Goal: Task Accomplishment & Management: Manage account settings

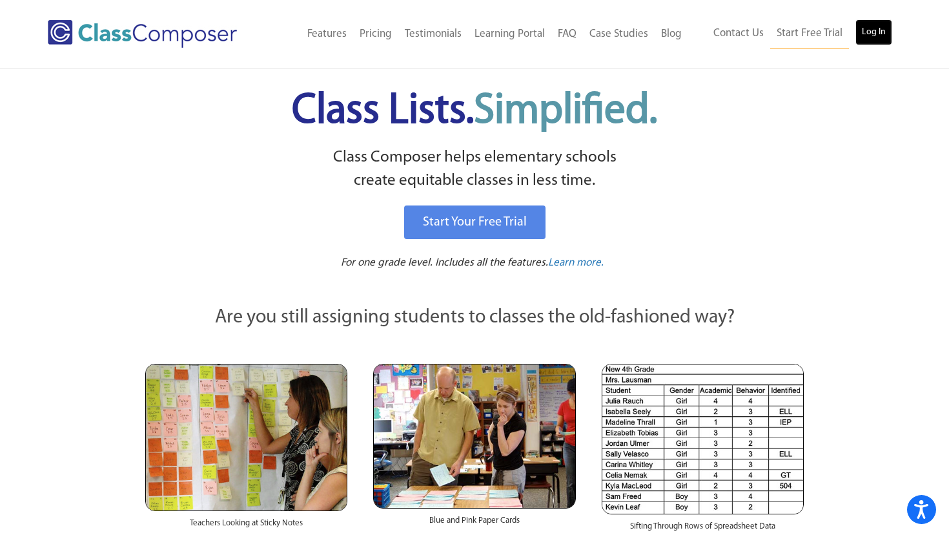
click at [878, 30] on link "Log In" at bounding box center [874, 32] width 37 height 26
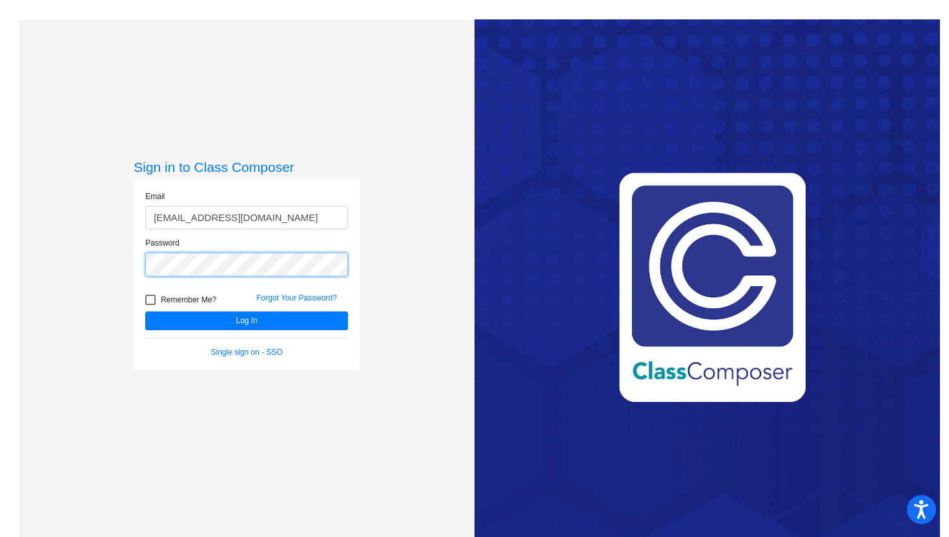
click at [145, 311] on button "Log In" at bounding box center [246, 320] width 203 height 19
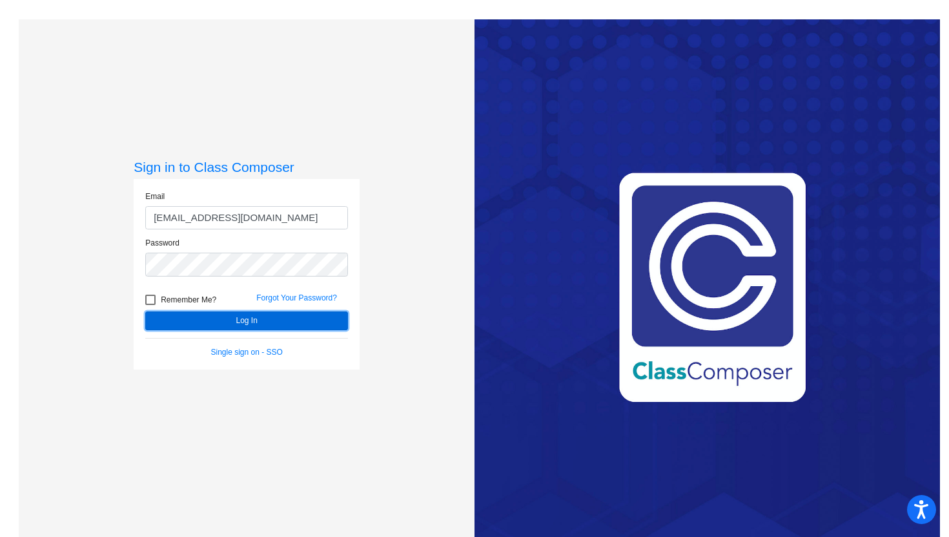
click at [276, 329] on button "Log In" at bounding box center [246, 320] width 203 height 19
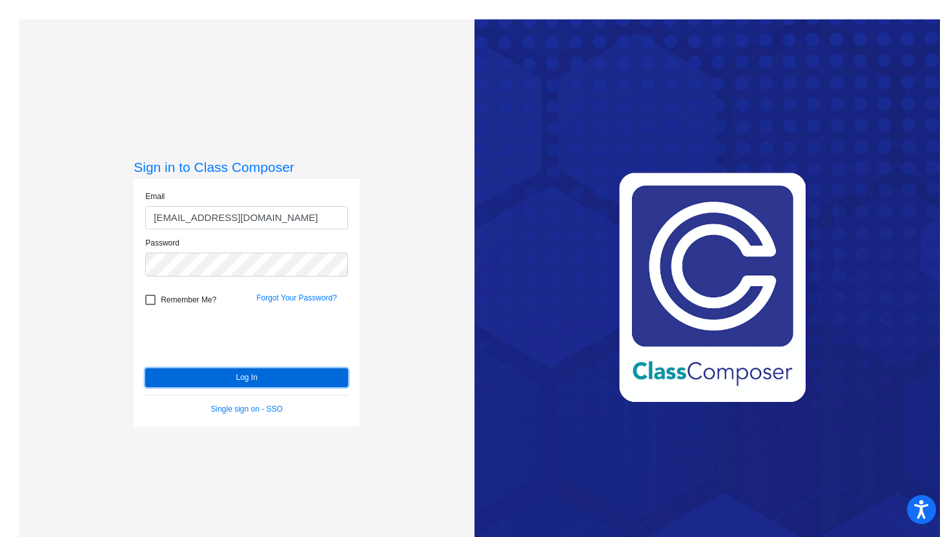
click at [320, 382] on button "Log In" at bounding box center [246, 377] width 203 height 19
click at [190, 277] on div "Password" at bounding box center [247, 260] width 222 height 47
click at [211, 225] on input "[EMAIL_ADDRESS][DOMAIN_NAME]" at bounding box center [246, 218] width 203 height 24
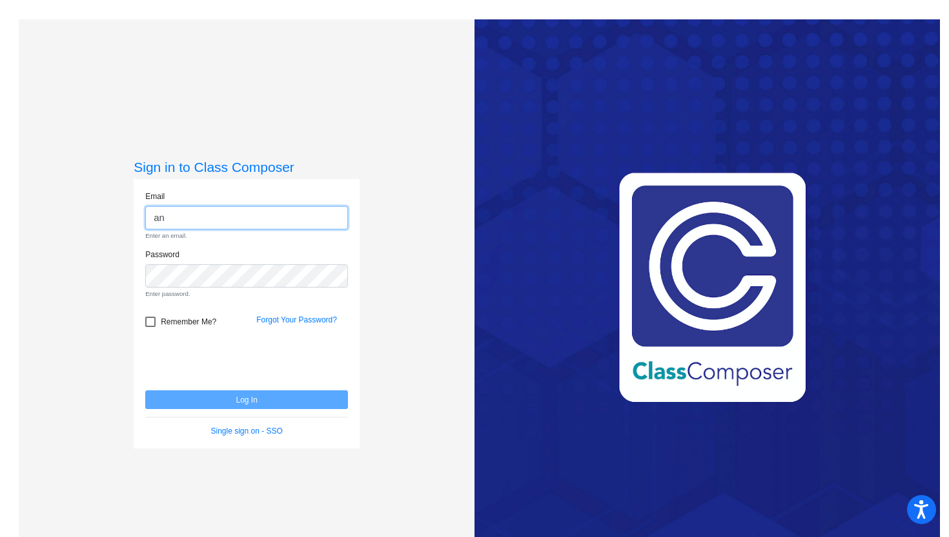
type input "[PERSON_NAME][EMAIL_ADDRESS][PERSON_NAME][DOMAIN_NAME]"
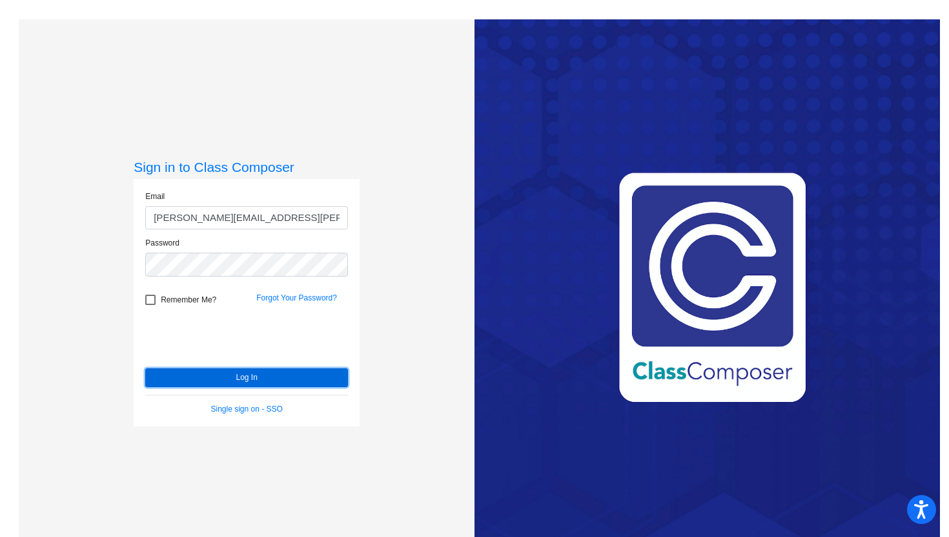
click at [225, 378] on button "Log In" at bounding box center [246, 377] width 203 height 19
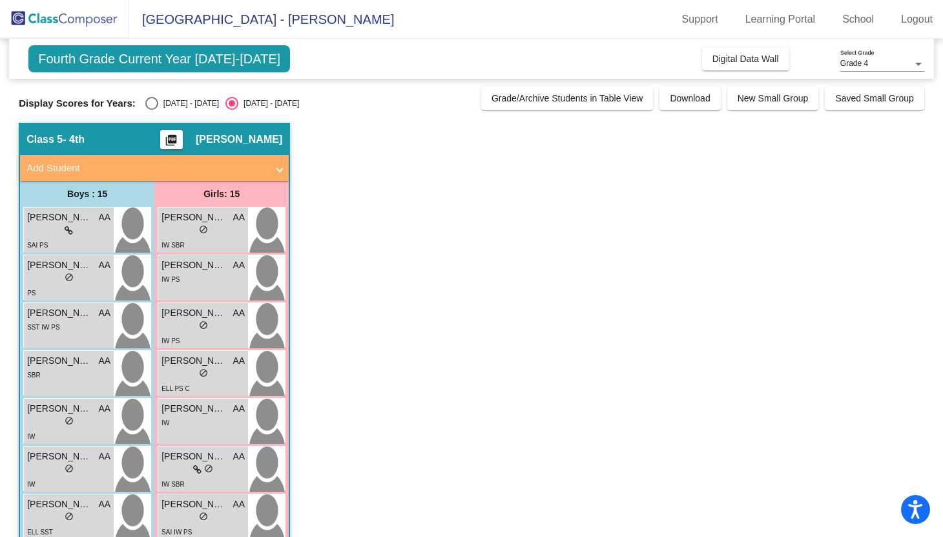
click at [267, 169] on span "Add Student" at bounding box center [151, 168] width 251 height 15
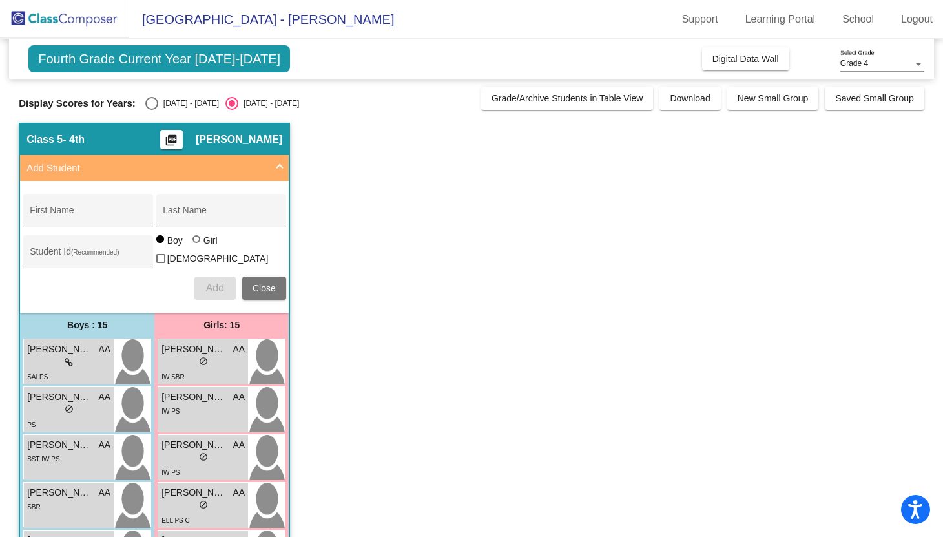
click at [267, 169] on span "Add Student" at bounding box center [151, 168] width 251 height 15
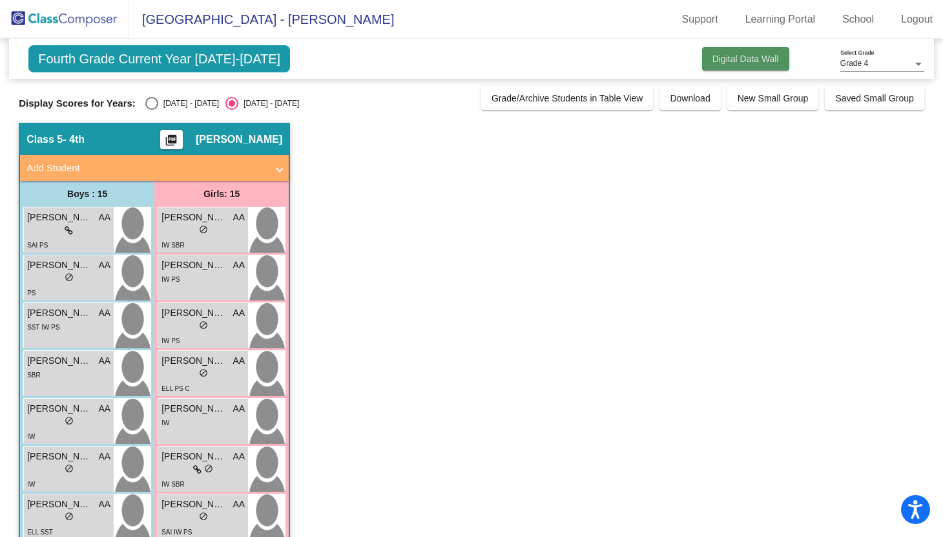
click at [738, 62] on span "Digital Data Wall" at bounding box center [745, 59] width 67 height 10
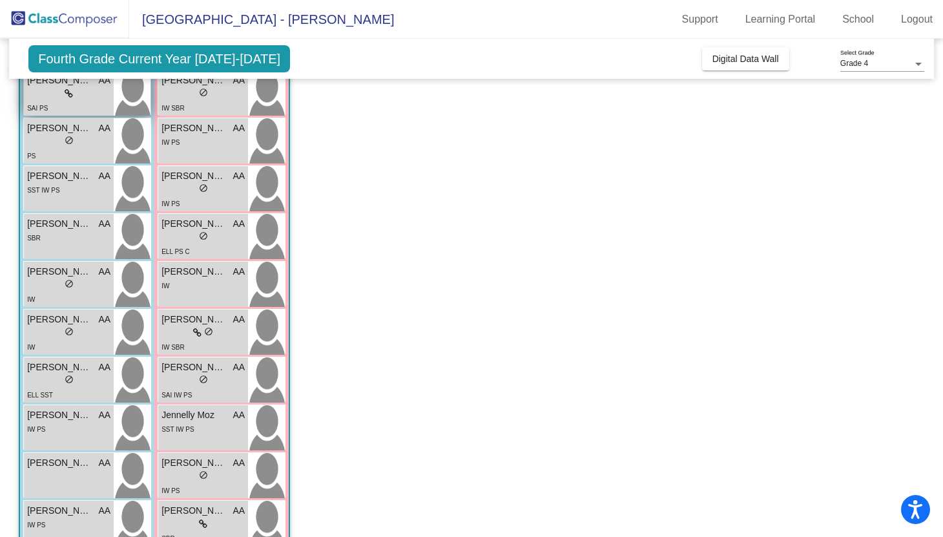
scroll to position [138, 0]
click at [172, 62] on span "Fourth Grade Current Year [DATE]-[DATE]" at bounding box center [159, 58] width 262 height 27
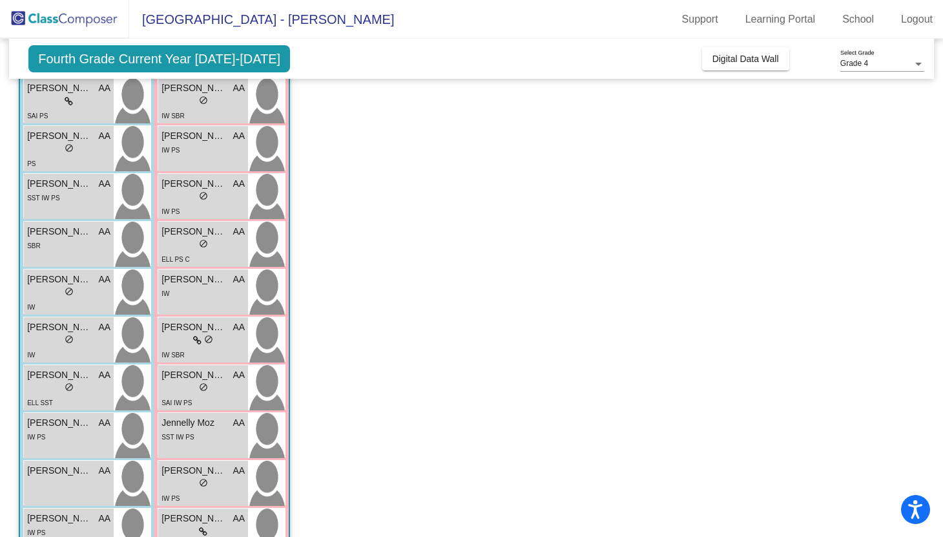
scroll to position [0, 0]
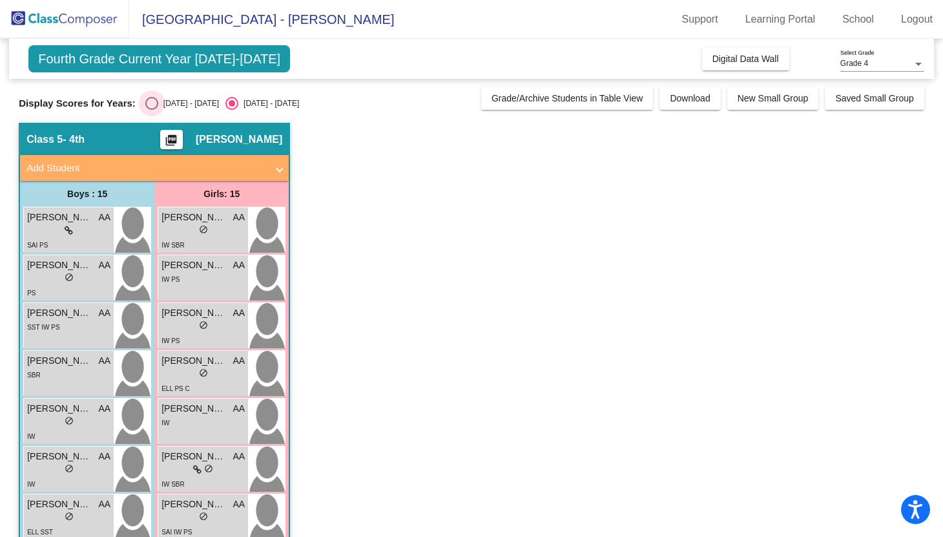
click at [148, 106] on div "Select an option" at bounding box center [151, 103] width 13 height 13
click at [151, 110] on input "[DATE] - [DATE]" at bounding box center [151, 110] width 1 height 1
radio input "true"
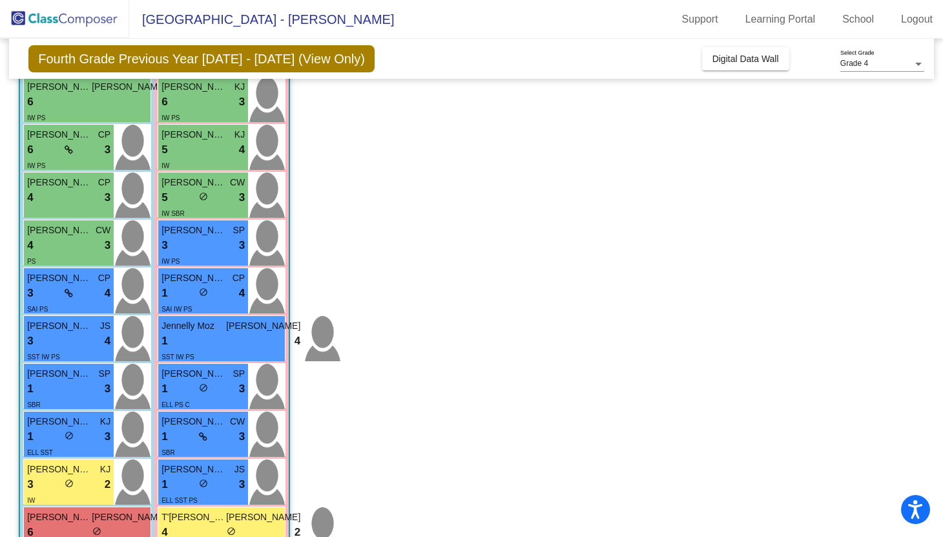
scroll to position [407, 0]
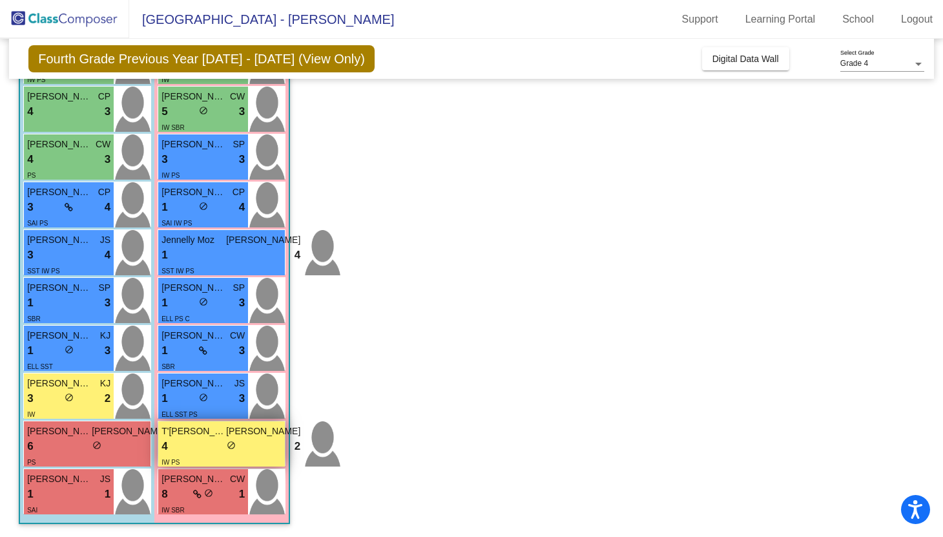
click at [203, 455] on div "IW PS" at bounding box center [230, 462] width 139 height 14
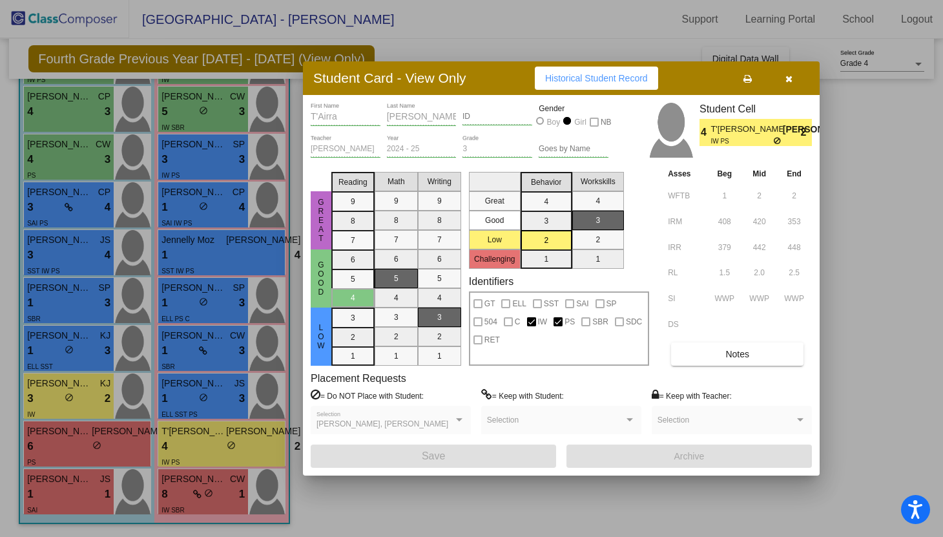
click at [181, 340] on div at bounding box center [471, 268] width 943 height 537
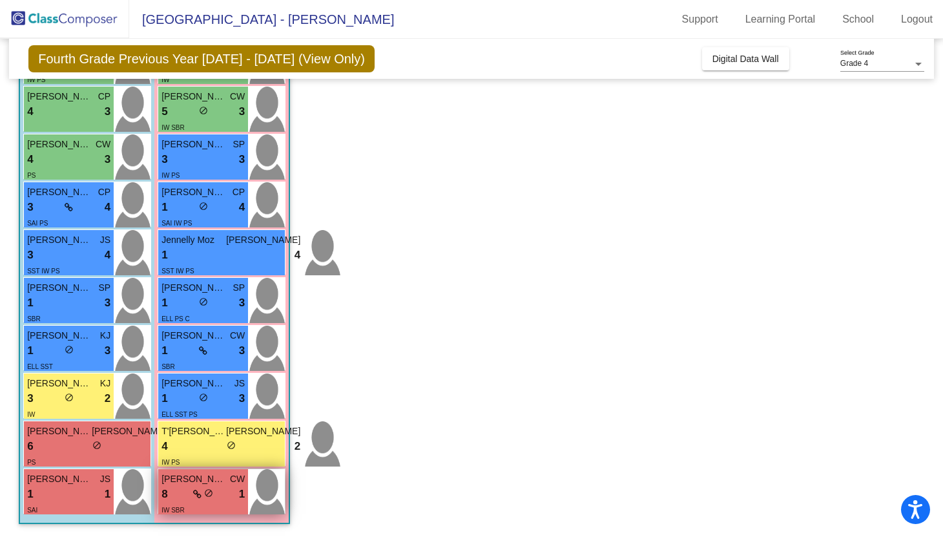
click at [178, 481] on span "[PERSON_NAME]" at bounding box center [193, 479] width 65 height 14
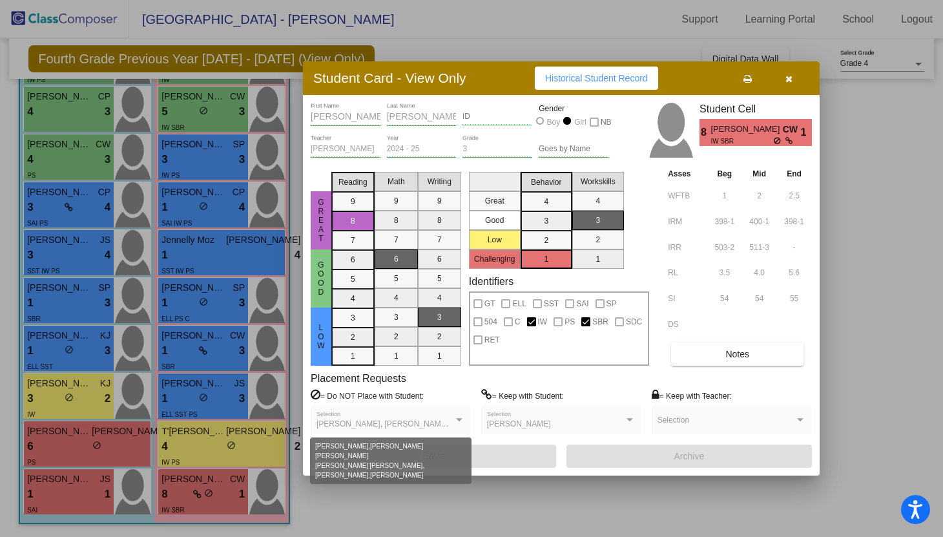
click at [428, 420] on span "[PERSON_NAME], [PERSON_NAME] [PERSON_NAME] [PERSON_NAME]'[PERSON_NAME], [PERSON…" at bounding box center [548, 423] width 465 height 9
click at [408, 423] on span "[PERSON_NAME], [PERSON_NAME] [PERSON_NAME] [PERSON_NAME]'[PERSON_NAME], [PERSON…" at bounding box center [548, 423] width 465 height 9
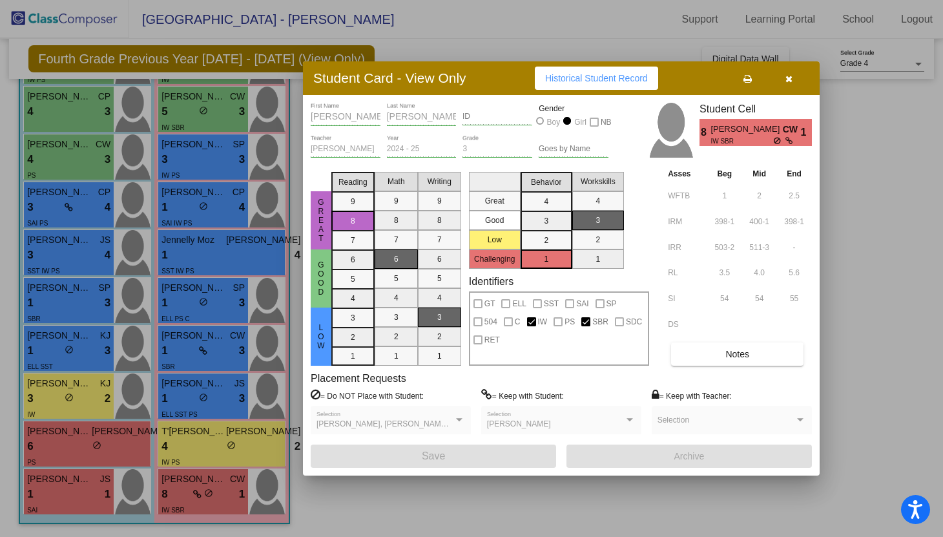
click at [408, 424] on span "[PERSON_NAME], [PERSON_NAME] [PERSON_NAME] [PERSON_NAME]'[PERSON_NAME], [PERSON…" at bounding box center [548, 423] width 465 height 9
click at [457, 426] on div "[PERSON_NAME], [PERSON_NAME] [PERSON_NAME] [PERSON_NAME]'[PERSON_NAME], [PERSON…" at bounding box center [390, 424] width 149 height 9
click at [457, 420] on div at bounding box center [459, 419] width 6 height 3
click at [456, 418] on div at bounding box center [459, 419] width 6 height 3
click at [396, 413] on div "[PERSON_NAME], [PERSON_NAME] [PERSON_NAME] [PERSON_NAME]'[PERSON_NAME], [PERSON…" at bounding box center [390, 422] width 149 height 23
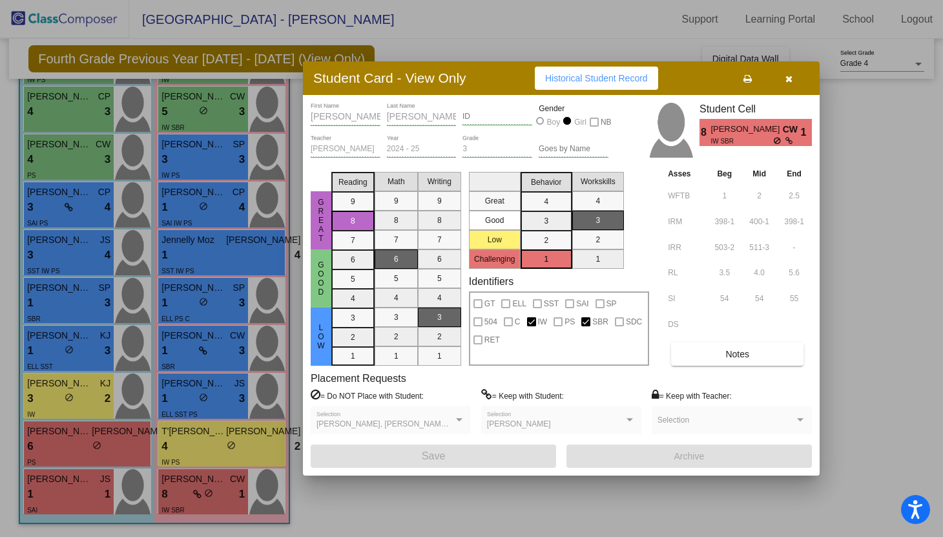
click at [231, 460] on div at bounding box center [471, 268] width 943 height 537
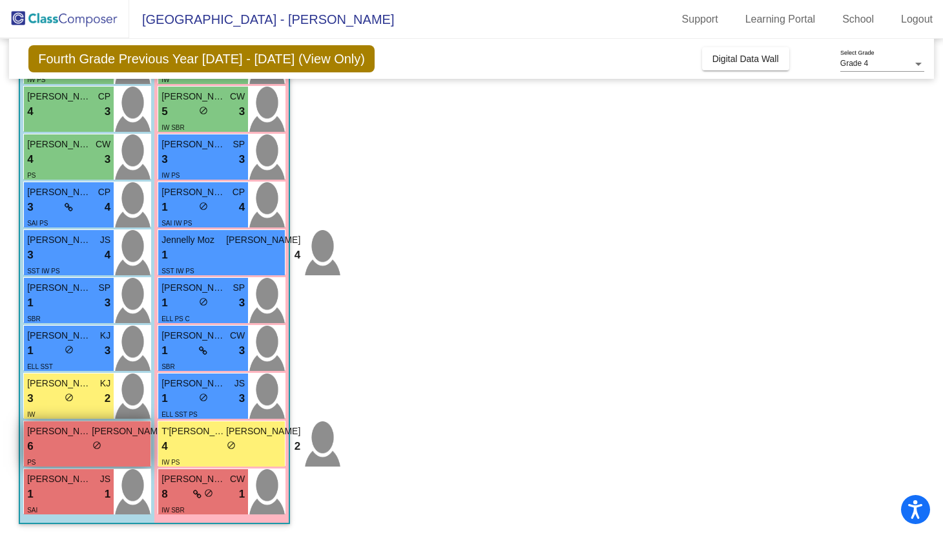
click at [169, 440] on img at bounding box center [187, 443] width 37 height 45
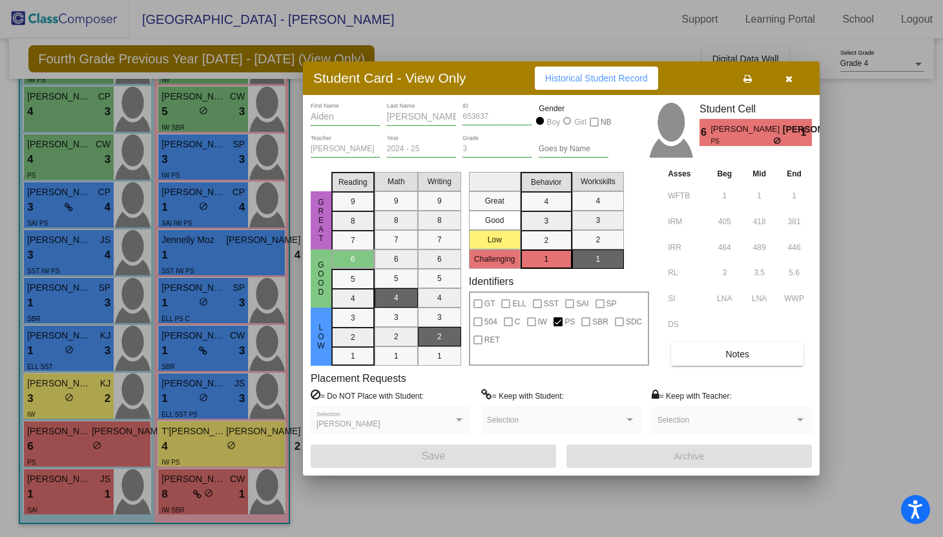
click at [210, 384] on div at bounding box center [471, 268] width 943 height 537
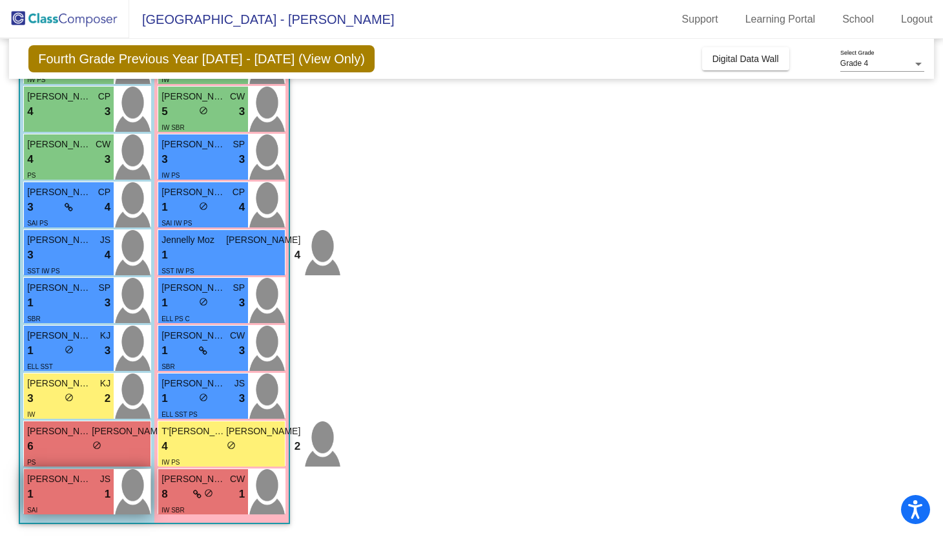
click at [72, 495] on div "1 lock do_not_disturb_alt 1" at bounding box center [68, 494] width 83 height 17
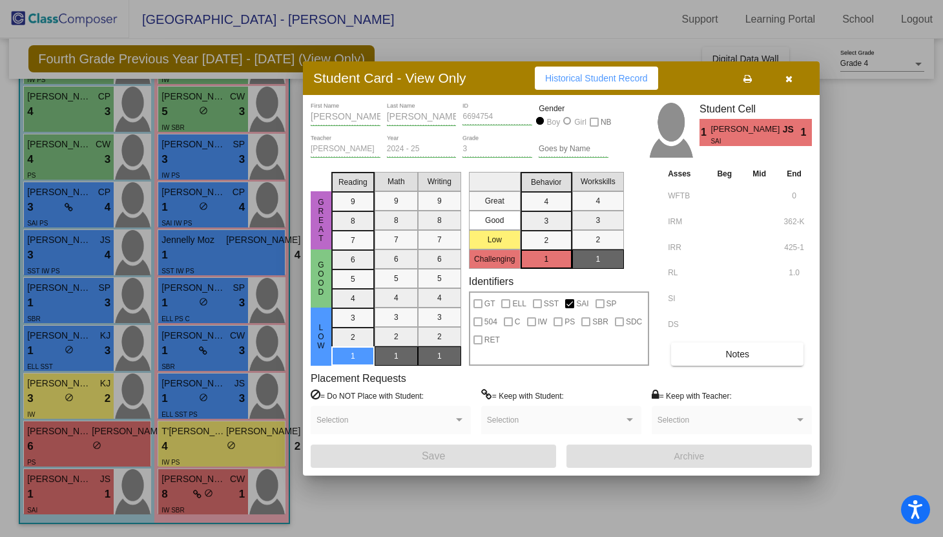
click at [209, 453] on div at bounding box center [471, 268] width 943 height 537
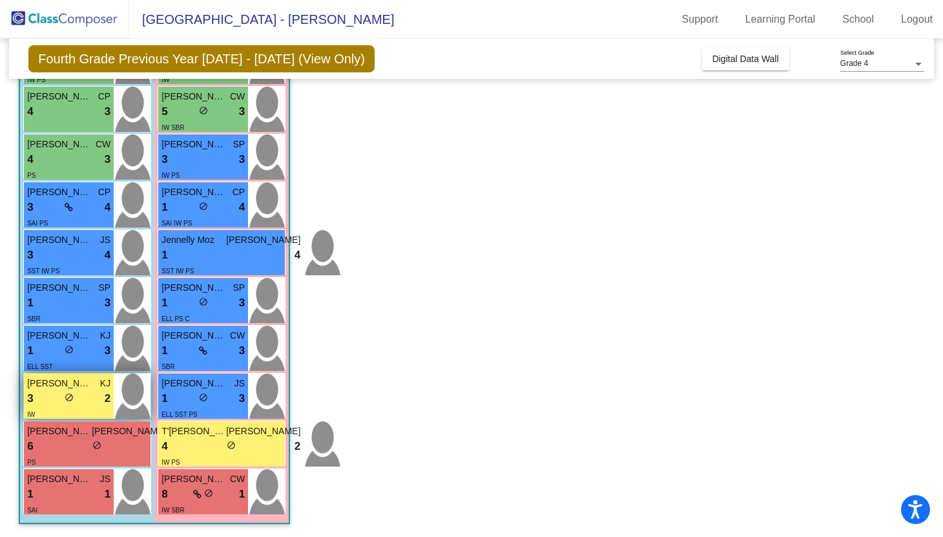
click at [138, 405] on img at bounding box center [132, 395] width 37 height 45
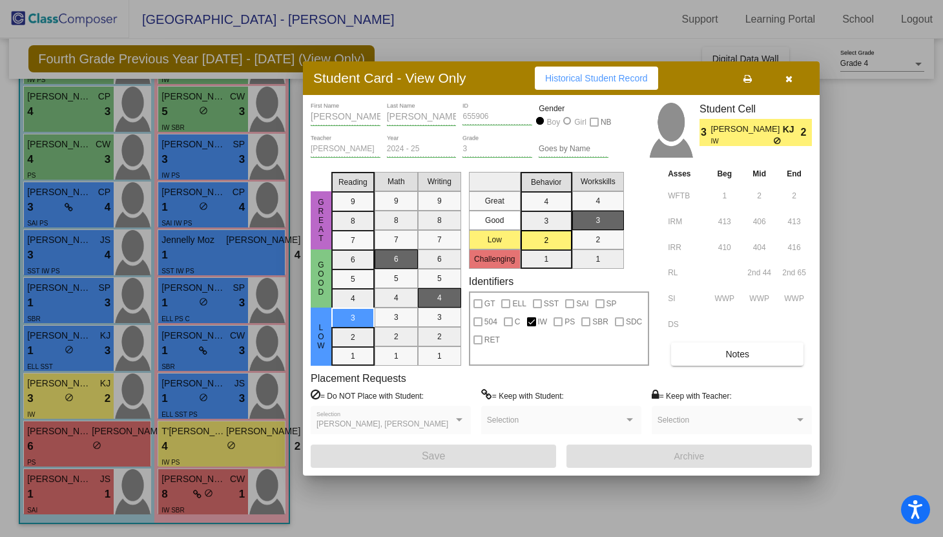
click at [161, 434] on div at bounding box center [471, 268] width 943 height 537
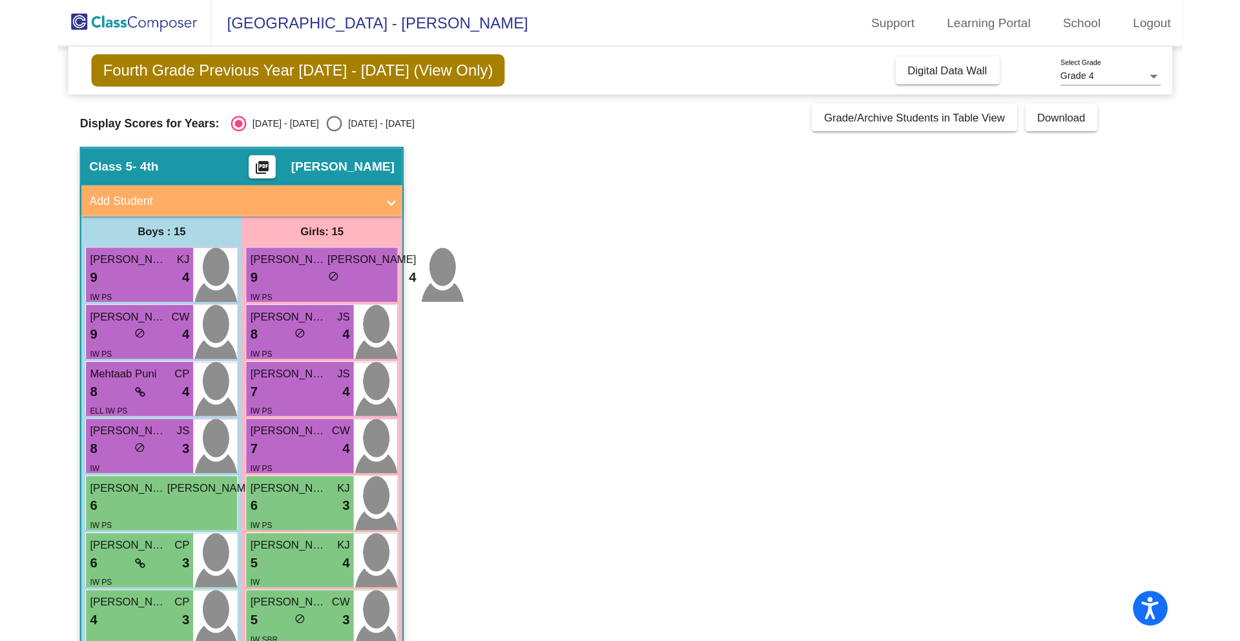
scroll to position [0, 0]
